Goal: Information Seeking & Learning: Learn about a topic

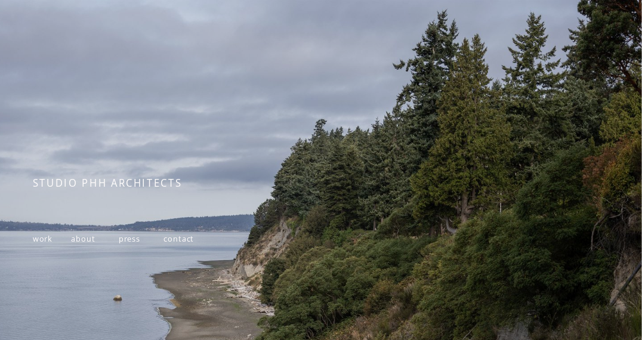
click at [42, 244] on span "work" at bounding box center [43, 238] width 20 height 11
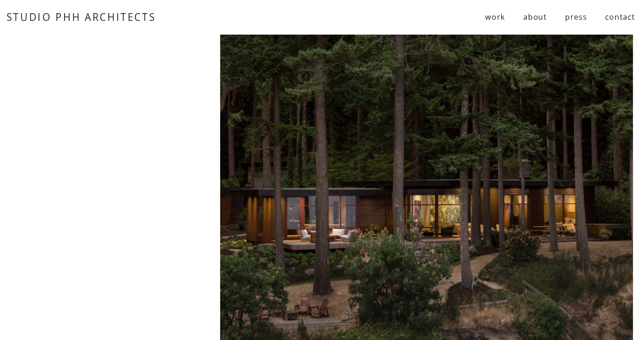
click at [390, 200] on div at bounding box center [426, 198] width 413 height 326
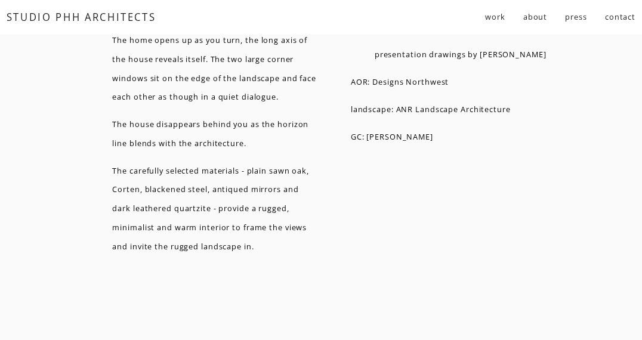
scroll to position [6279, 0]
drag, startPoint x: 510, startPoint y: 133, endPoint x: 396, endPoint y: 136, distance: 114.0
click at [396, 119] on p "landscape: ANR Landscape Architecture" at bounding box center [453, 109] width 205 height 19
click at [414, 250] on div "location: Camano Island, WA area: extension: 1,400 SF |remodel: 1,800 SF team: …" at bounding box center [453, 103] width 205 height 427
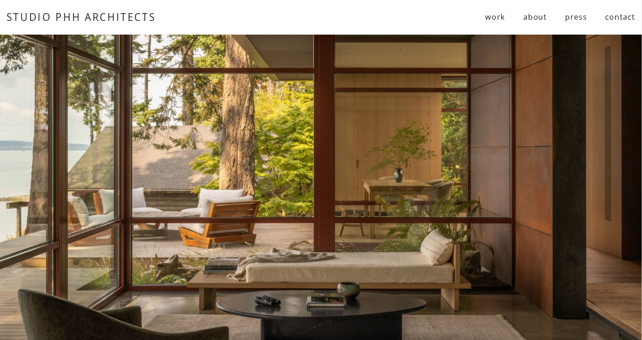
scroll to position [96, 0]
click at [42, 227] on div at bounding box center [321, 145] width 642 height 412
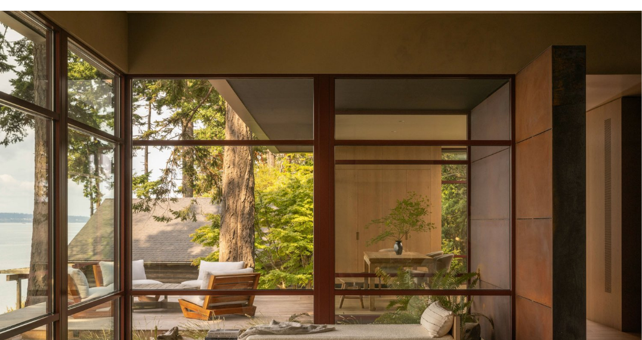
scroll to position [0, 0]
